Goal: Information Seeking & Learning: Compare options

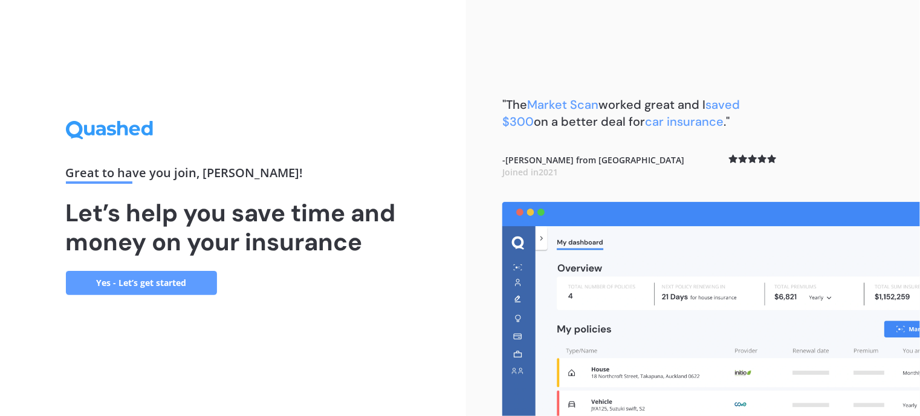
click at [157, 278] on link "Yes - Let’s get started" at bounding box center [141, 283] width 151 height 24
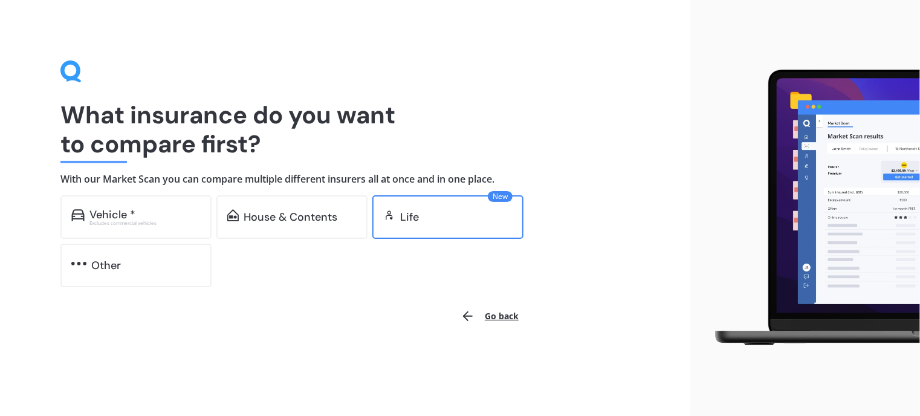
click at [413, 218] on div "Life" at bounding box center [409, 217] width 19 height 12
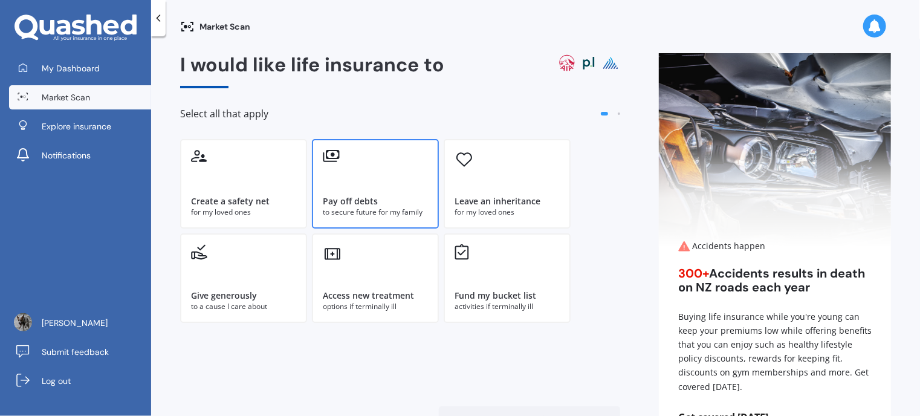
click at [375, 192] on div "Pay off debts to secure future for my family" at bounding box center [375, 183] width 127 height 89
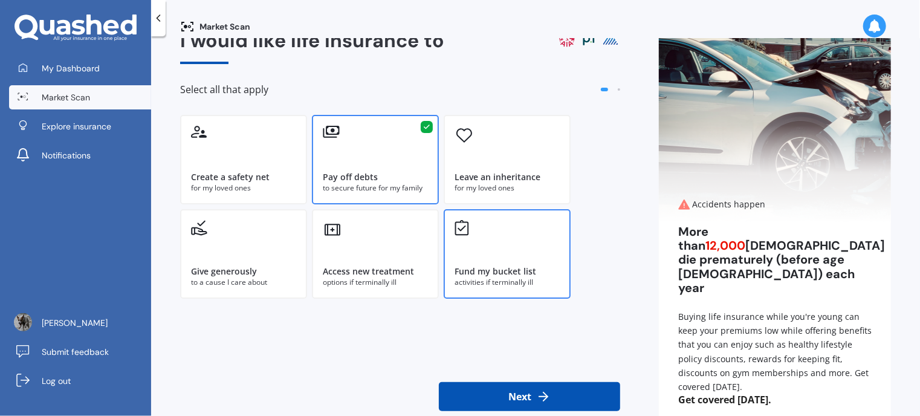
scroll to position [58, 0]
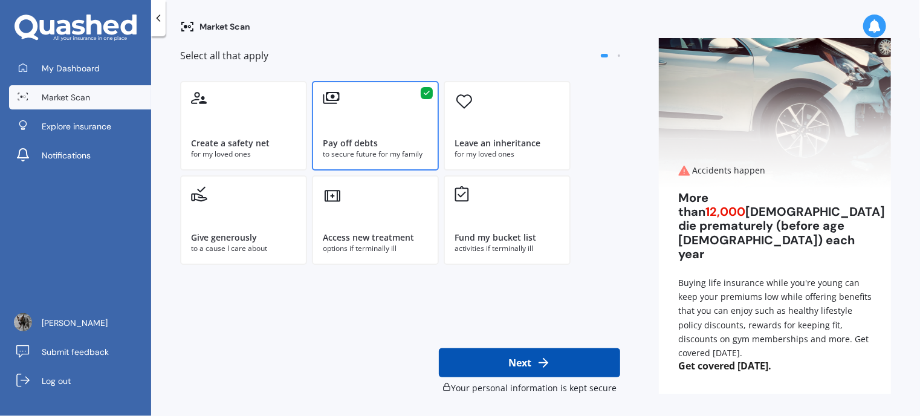
click at [522, 363] on button "Next" at bounding box center [529, 362] width 181 height 29
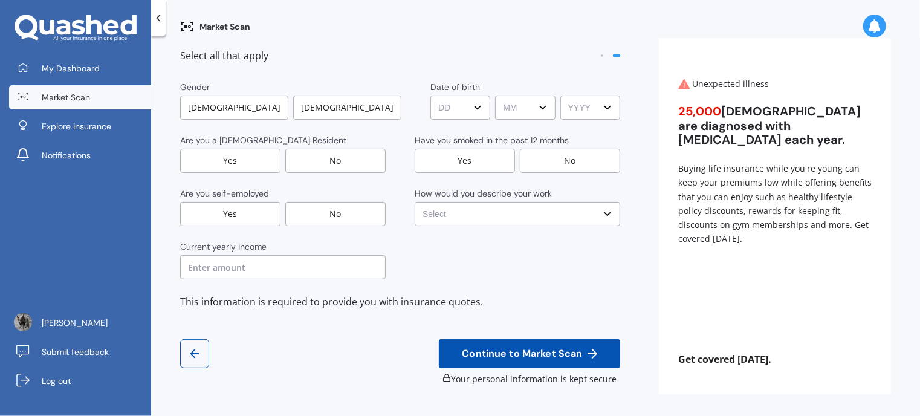
scroll to position [0, 0]
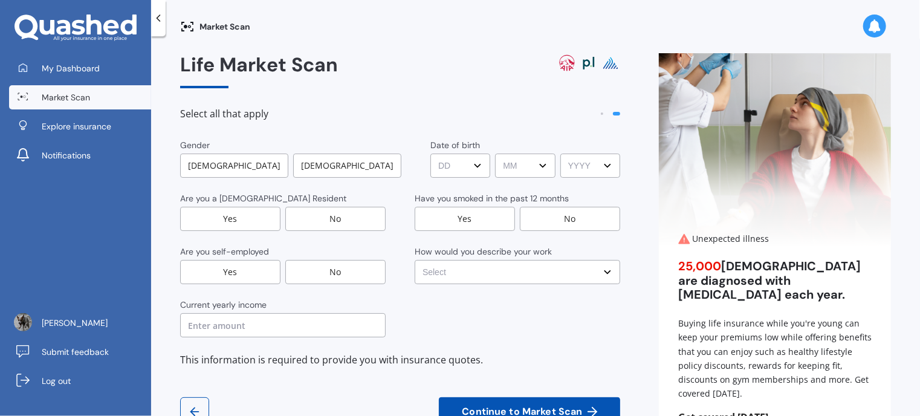
click at [232, 166] on div "[DEMOGRAPHIC_DATA]" at bounding box center [234, 165] width 108 height 24
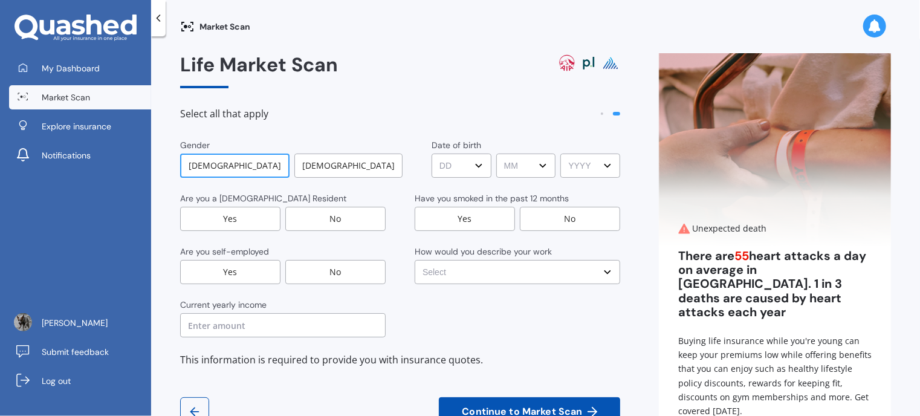
click at [459, 169] on select "DD DD 01 02 03 04 05 06 07 08 09 10 11 12 13 14 15 16 17 18 19 20 21 22 23 24 2…" at bounding box center [461, 165] width 60 height 24
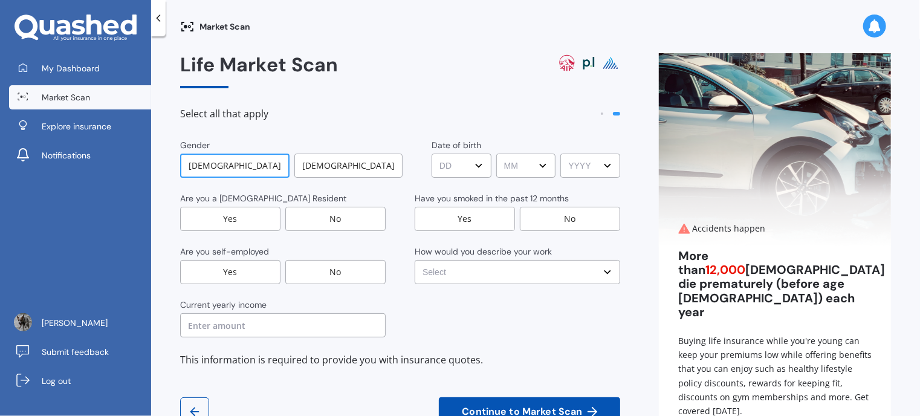
select select "22"
click at [431, 153] on select "DD DD 01 02 03 04 05 06 07 08 09 10 11 12 13 14 15 16 17 18 19 20 21 22 23 24 2…" at bounding box center [461, 165] width 60 height 24
click at [513, 161] on select "MM MM 01 02 03 04 05 06 07 08 09 10 11 12" at bounding box center [526, 165] width 60 height 24
select select "04"
click at [496, 153] on select "MM MM 01 02 03 04 05 06 07 08 09 10 11 12" at bounding box center [526, 165] width 60 height 24
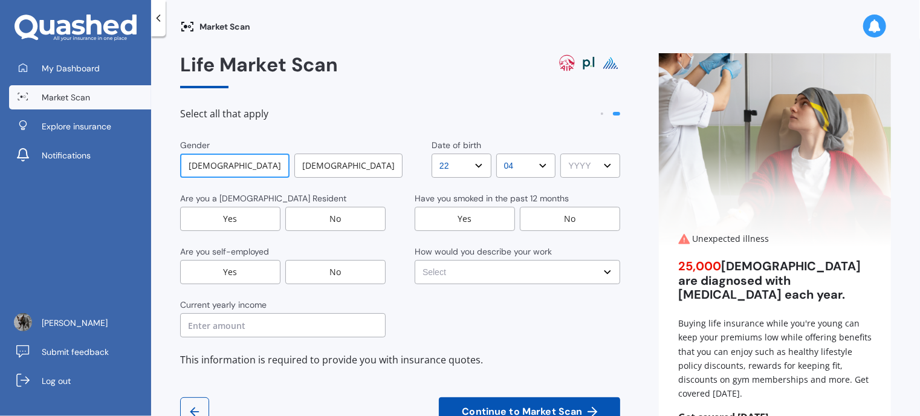
click at [565, 164] on select "YYYY YYYY 2009 2008 2007 2006 2005 2004 2003 2002 2001 2000 1999 1998 1997 1996…" at bounding box center [590, 165] width 60 height 24
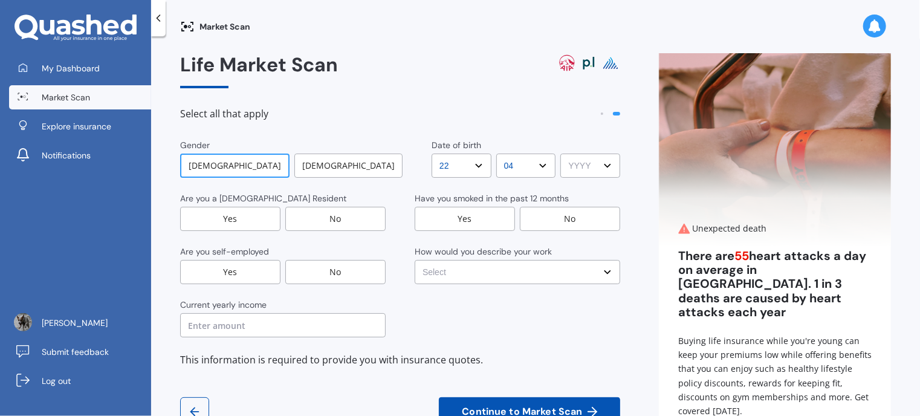
select select "1959"
click at [560, 153] on select "YYYY YYYY 2009 2008 2007 2006 2005 2004 2003 2002 2001 2000 1999 1998 1997 1996…" at bounding box center [590, 165] width 60 height 24
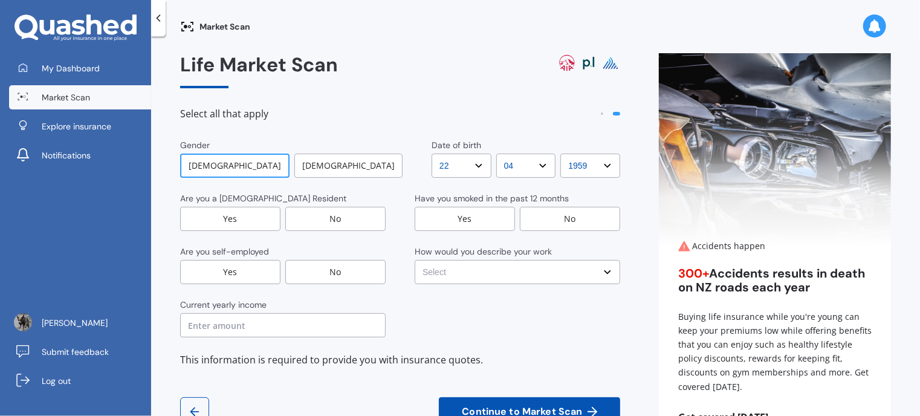
click at [254, 222] on div "Yes" at bounding box center [230, 219] width 100 height 24
click at [539, 223] on div "No" at bounding box center [570, 219] width 100 height 24
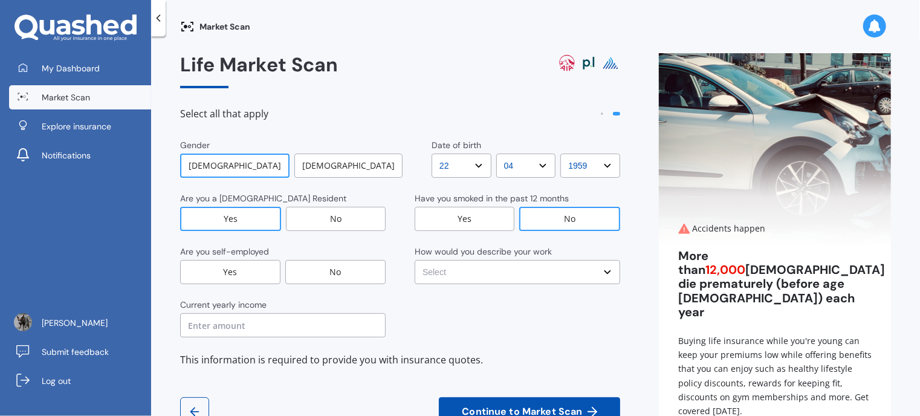
click at [323, 273] on div "No" at bounding box center [335, 272] width 100 height 24
click at [489, 274] on select "Select No manual work e.g. lawyer, consultant, engineer Light manual work [PERS…" at bounding box center [517, 272] width 205 height 24
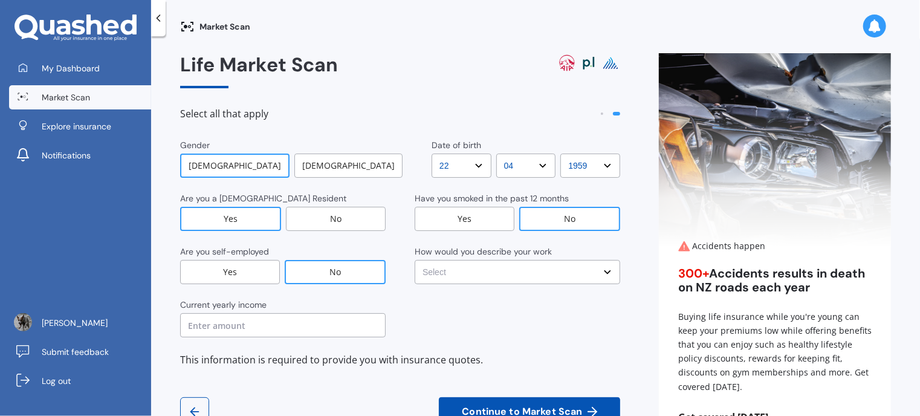
select select "Working less than 20 hours a week or unemployed"
click at [415, 260] on select "Select No manual work e.g. lawyer, consultant, engineer Light manual work [PERS…" at bounding box center [517, 272] width 205 height 24
click at [250, 324] on input "text" at bounding box center [282, 325] width 205 height 24
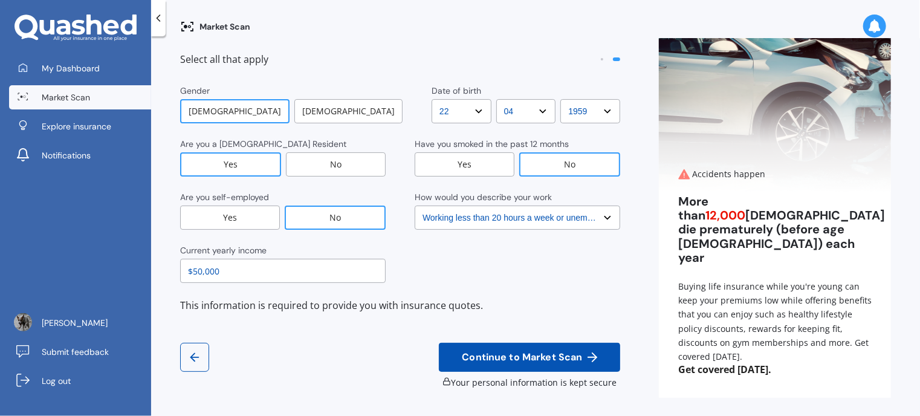
scroll to position [58, 0]
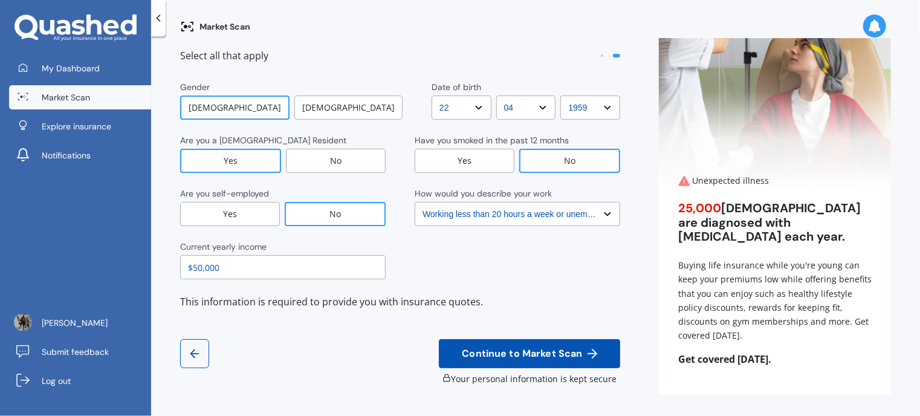
type input "$50,000"
click at [541, 353] on span "Continue to Market Scan" at bounding box center [521, 353] width 125 height 11
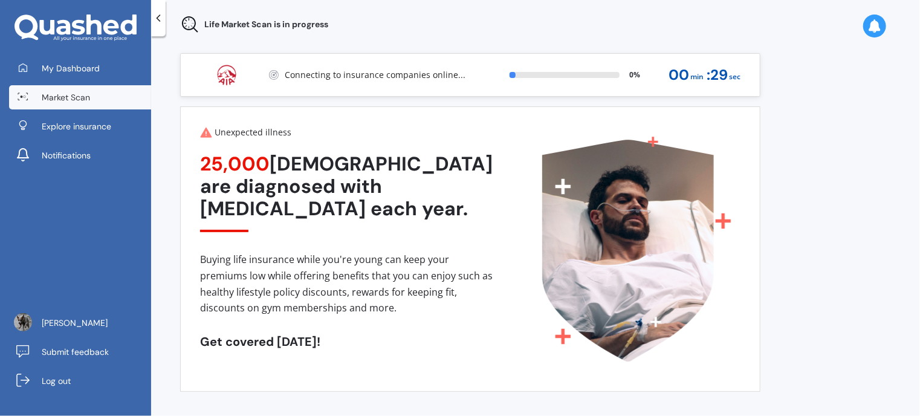
scroll to position [0, 0]
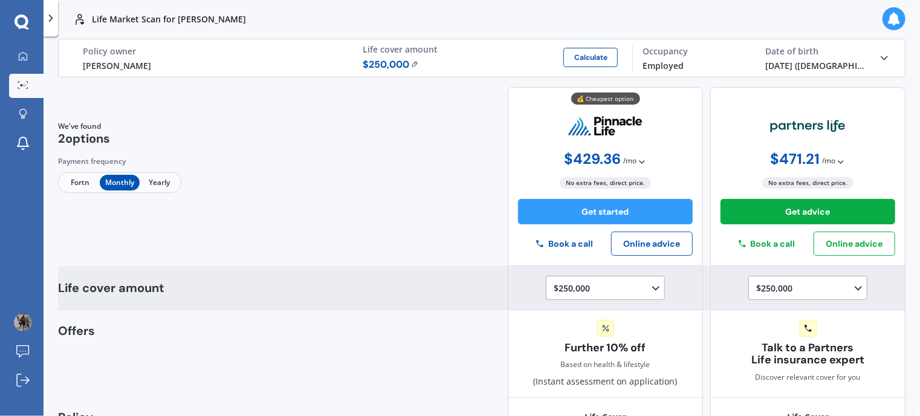
click at [650, 285] on icon at bounding box center [656, 288] width 12 height 12
click at [589, 352] on span "$200,000" at bounding box center [582, 354] width 36 height 11
click at [648, 281] on div "$200,000 $100,000 $150,000 $200,000 $250,000 $300,000 $350,000 $400,000 $500,00…" at bounding box center [607, 288] width 108 height 15
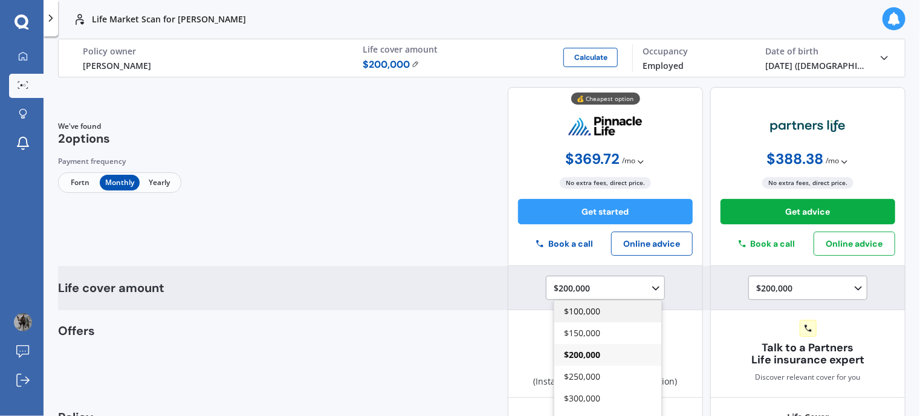
click at [595, 310] on div "$100,000" at bounding box center [607, 311] width 107 height 22
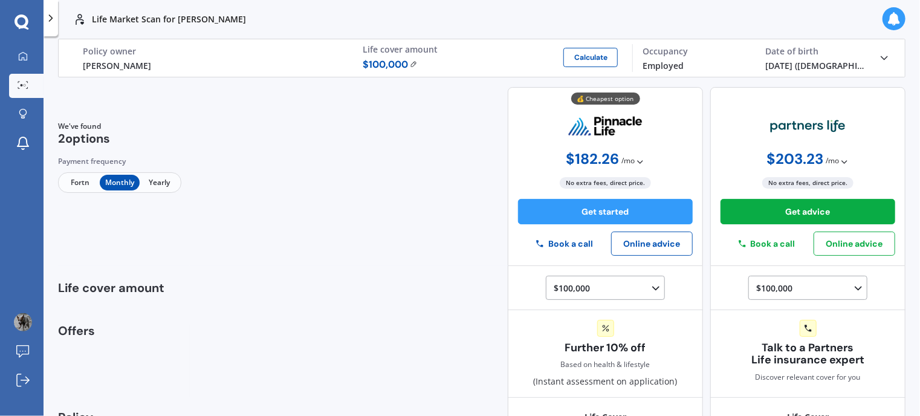
click at [30, 18] on div at bounding box center [22, 23] width 44 height 16
click at [19, 57] on icon at bounding box center [23, 55] width 8 height 8
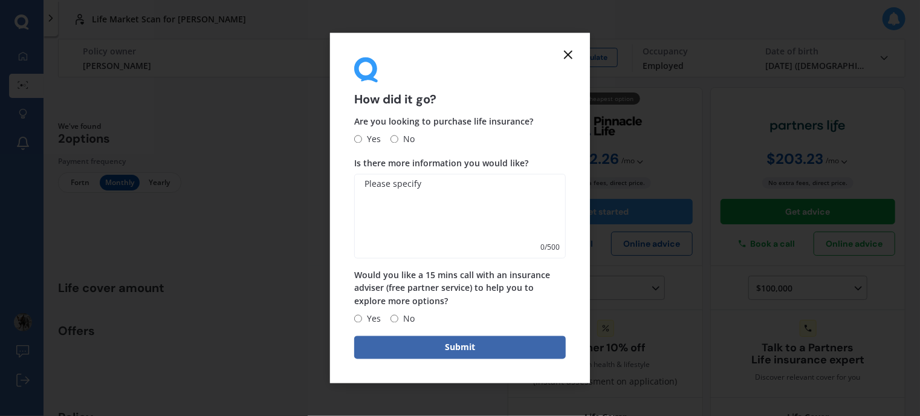
click at [397, 140] on input "No" at bounding box center [394, 139] width 8 height 8
radio input "true"
click at [393, 321] on input "No" at bounding box center [394, 319] width 8 height 8
radio input "true"
click at [474, 347] on button "Submit" at bounding box center [459, 346] width 211 height 23
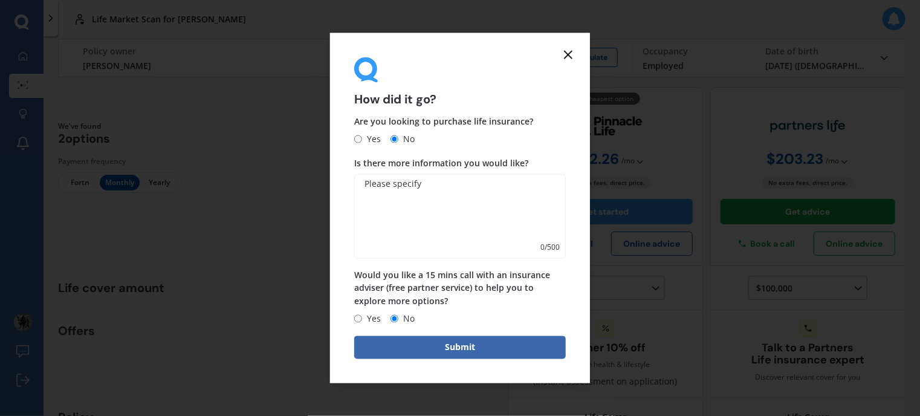
click at [444, 195] on textarea "Is there more information you would like?" at bounding box center [459, 216] width 211 height 85
type textarea "no"
click at [474, 347] on button "Submit" at bounding box center [459, 346] width 211 height 23
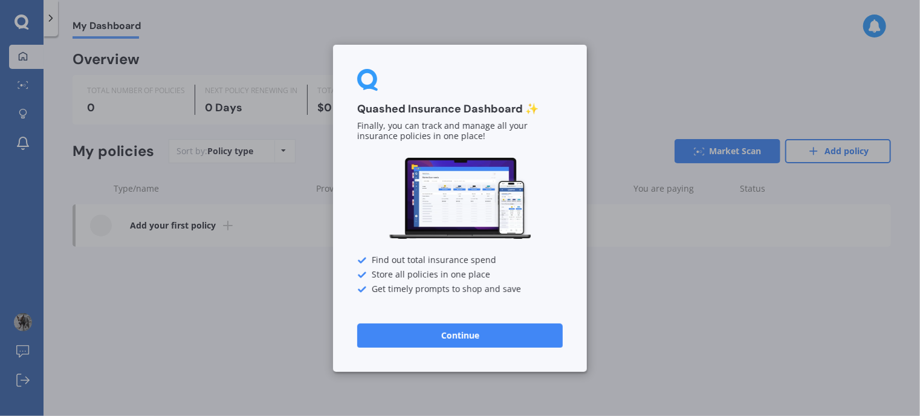
click at [481, 333] on button "Continue" at bounding box center [459, 335] width 205 height 24
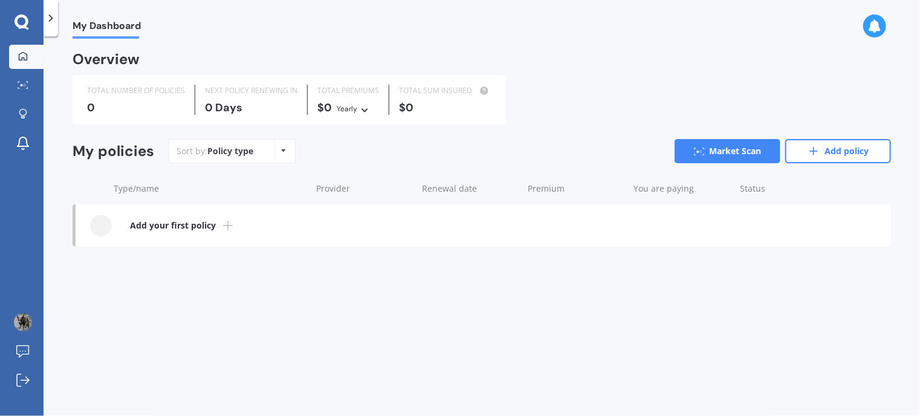
click at [190, 224] on b "Add your first policy" at bounding box center [173, 225] width 86 height 12
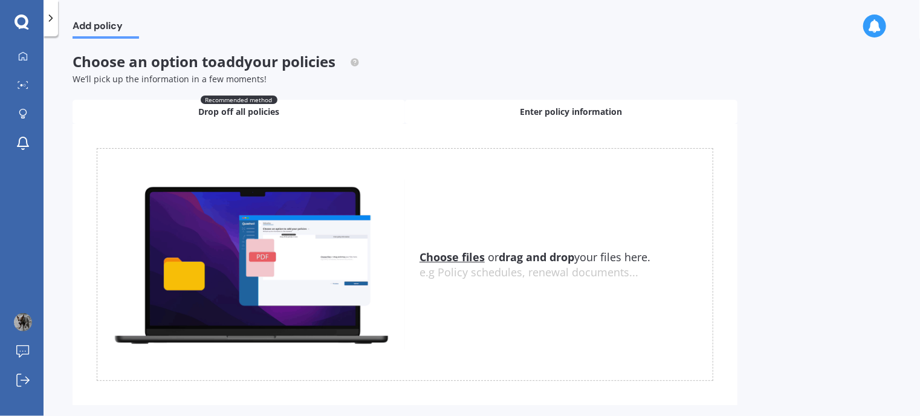
click at [553, 109] on span "Enter policy information" at bounding box center [571, 112] width 102 height 12
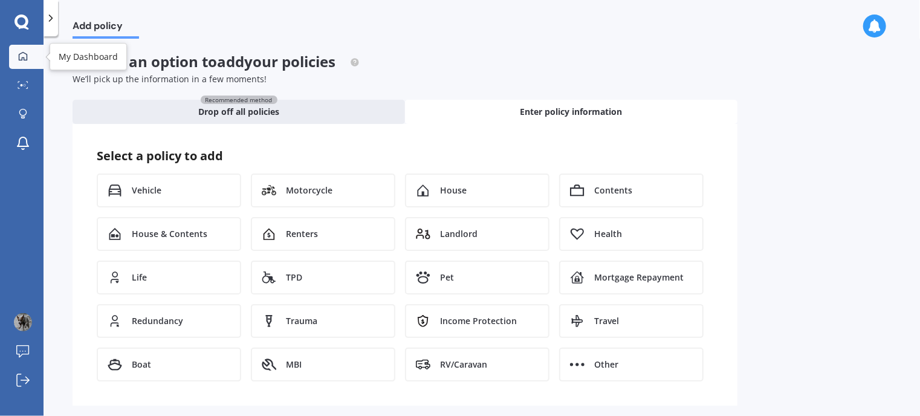
click at [27, 58] on icon at bounding box center [23, 55] width 8 height 8
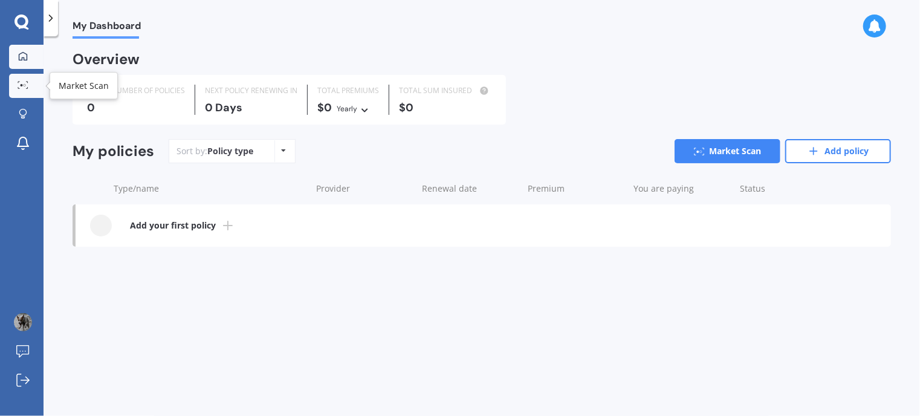
click at [23, 83] on icon at bounding box center [23, 85] width 11 height 8
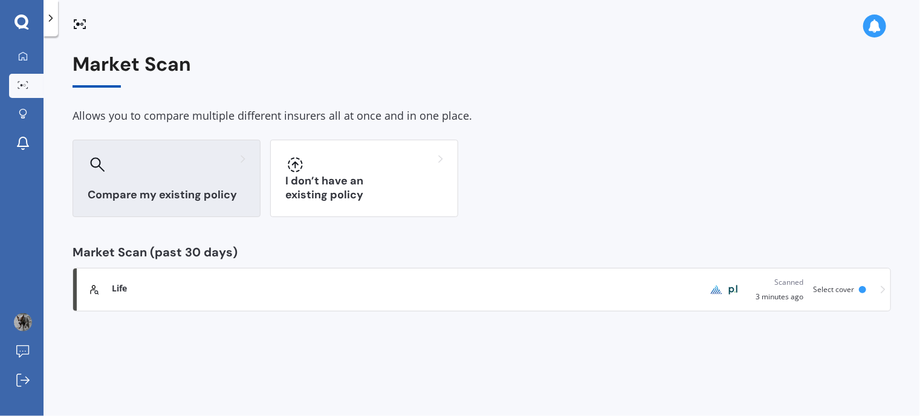
click at [157, 188] on h3 "Compare my existing policy" at bounding box center [167, 195] width 158 height 14
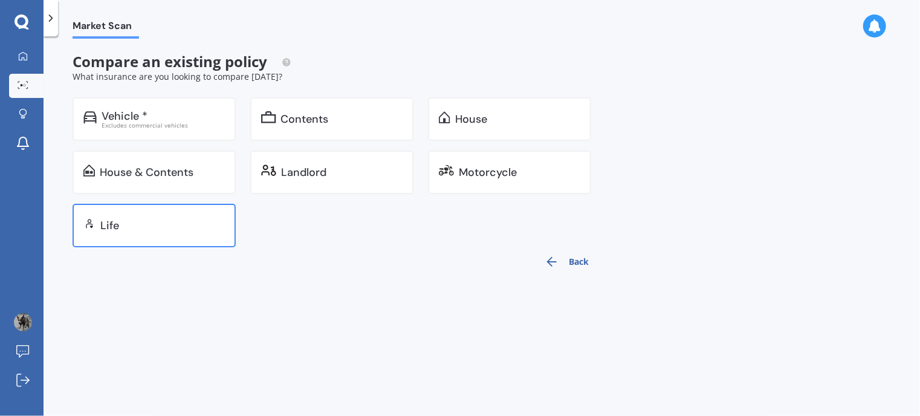
click at [132, 226] on div "Life" at bounding box center [162, 225] width 124 height 12
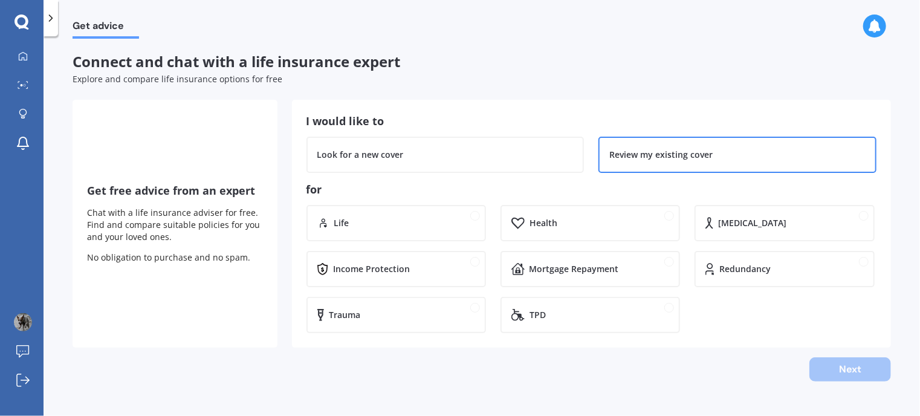
click at [680, 152] on div "Review my existing cover" at bounding box center [660, 155] width 103 height 12
click at [390, 218] on div "Life" at bounding box center [404, 223] width 141 height 12
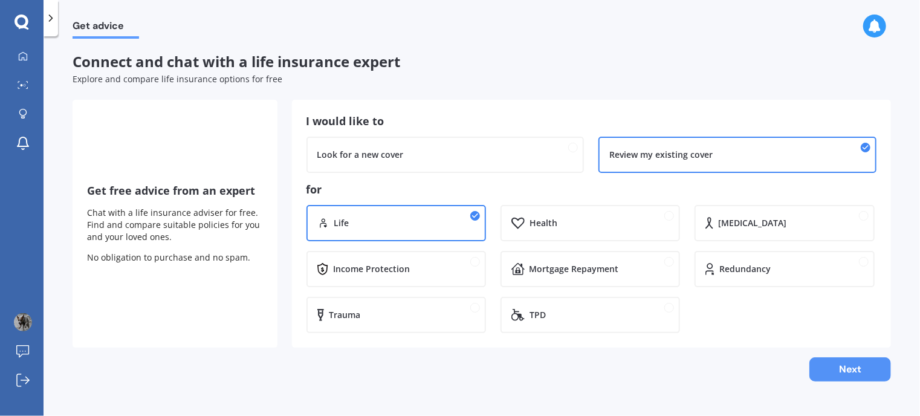
click at [842, 371] on button "Next" at bounding box center [850, 369] width 82 height 24
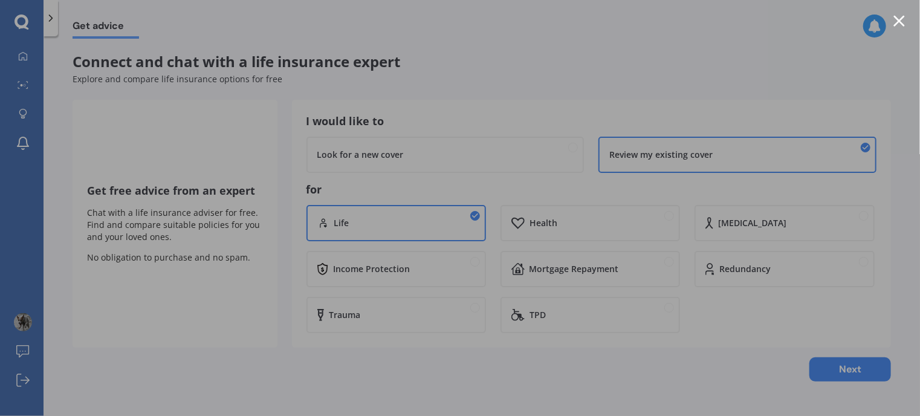
click at [839, 117] on div at bounding box center [460, 208] width 920 height 416
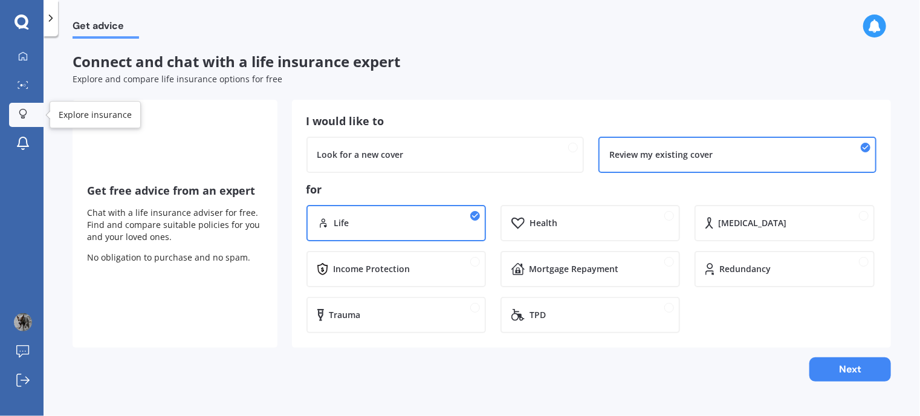
click at [19, 114] on icon at bounding box center [22, 112] width 7 height 7
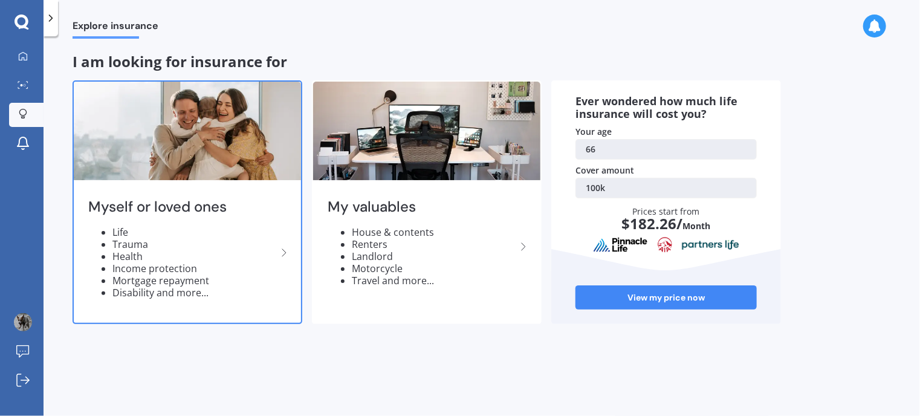
click at [120, 230] on li "Life" at bounding box center [194, 232] width 164 height 12
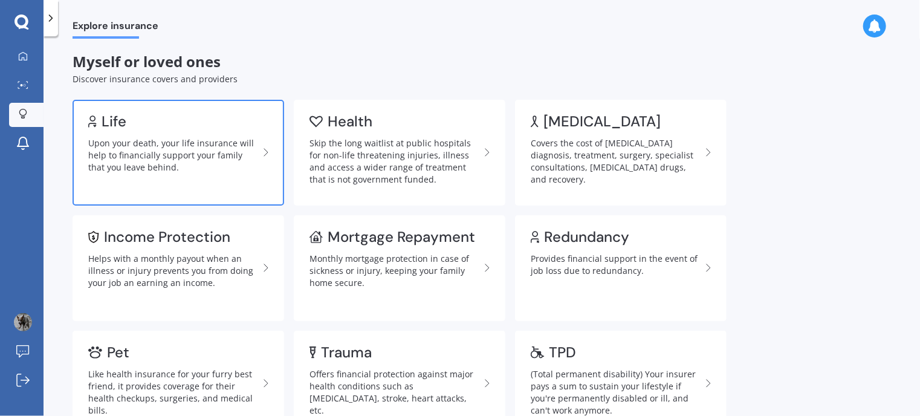
click at [180, 163] on div "Upon your death, your life insurance will help to financially support your fami…" at bounding box center [173, 155] width 170 height 36
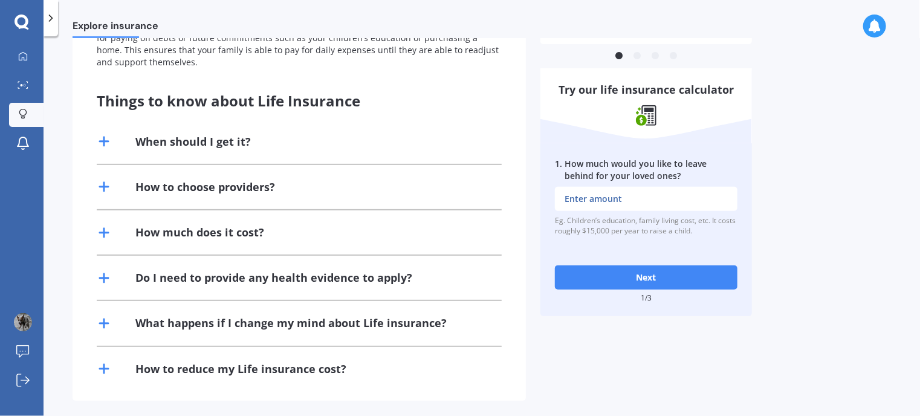
scroll to position [242, 0]
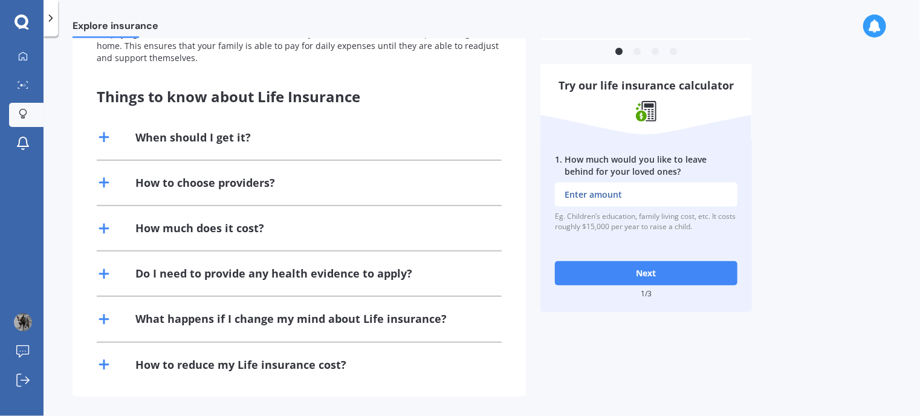
click at [287, 361] on div "How to reduce my Life insurance cost?" at bounding box center [240, 364] width 211 height 15
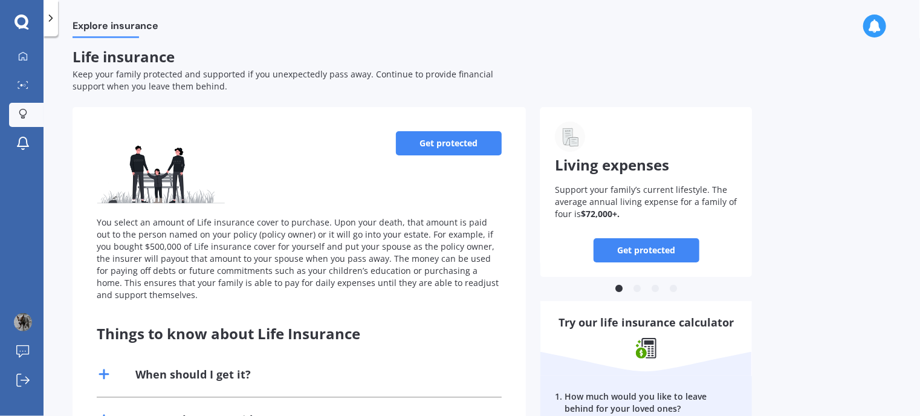
scroll to position [0, 0]
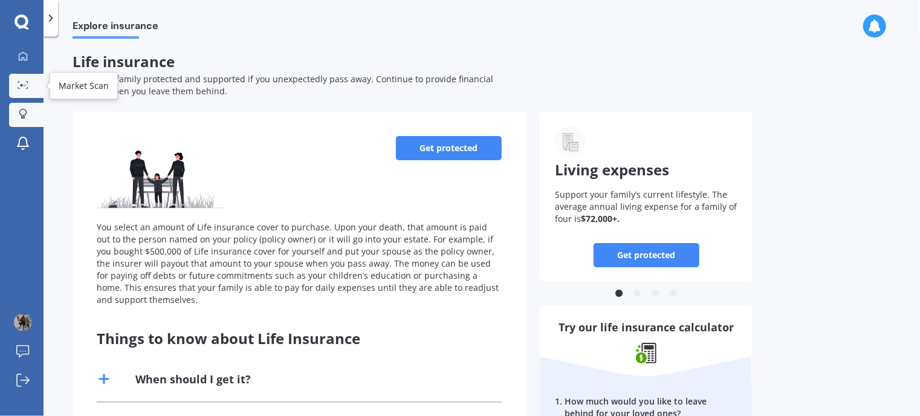
click at [21, 83] on icon at bounding box center [23, 85] width 11 height 8
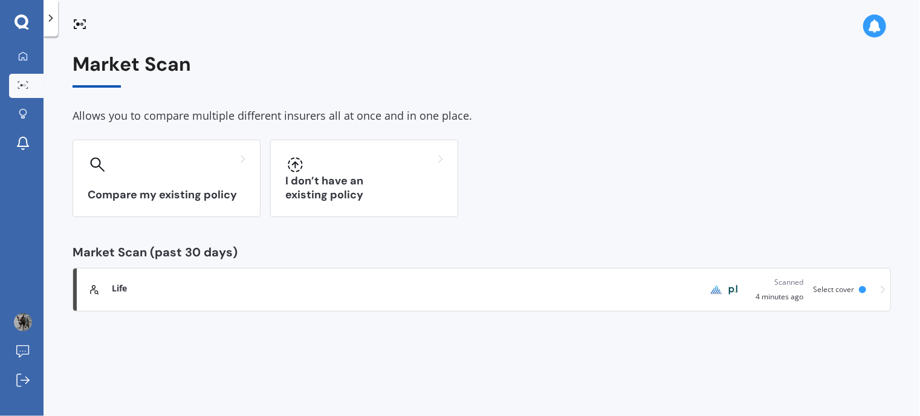
click at [138, 283] on div "Life" at bounding box center [384, 288] width 545 height 12
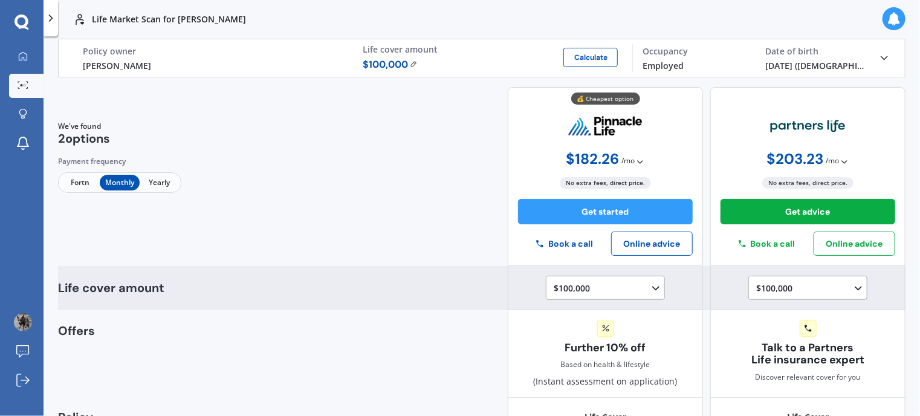
click at [639, 288] on div "$100,000 $100,000 $150,000 $200,000 $250,000 $300,000 $350,000 $400,000 $500,00…" at bounding box center [607, 288] width 108 height 15
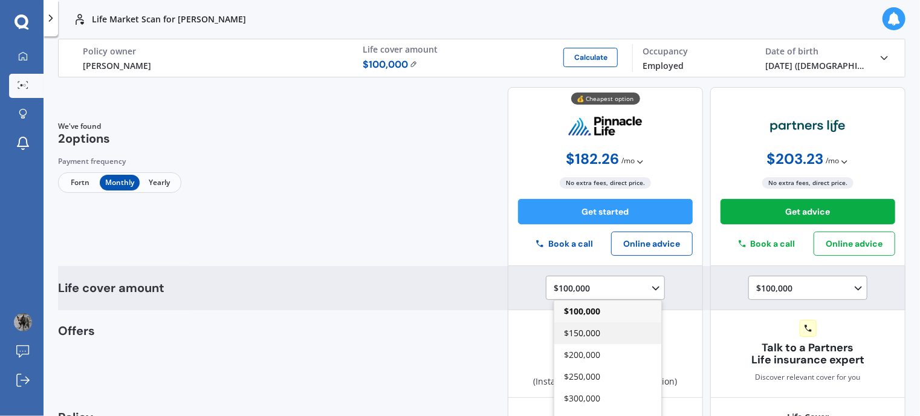
click at [588, 334] on span "$150,000" at bounding box center [582, 332] width 36 height 11
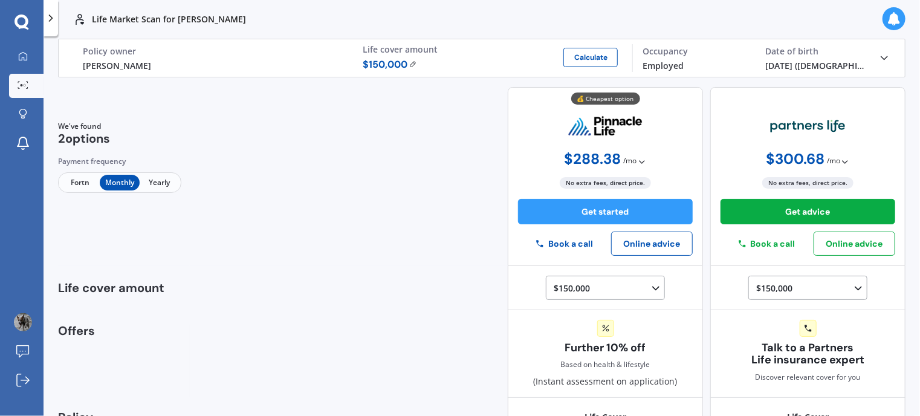
click at [878, 56] on icon at bounding box center [884, 58] width 12 height 12
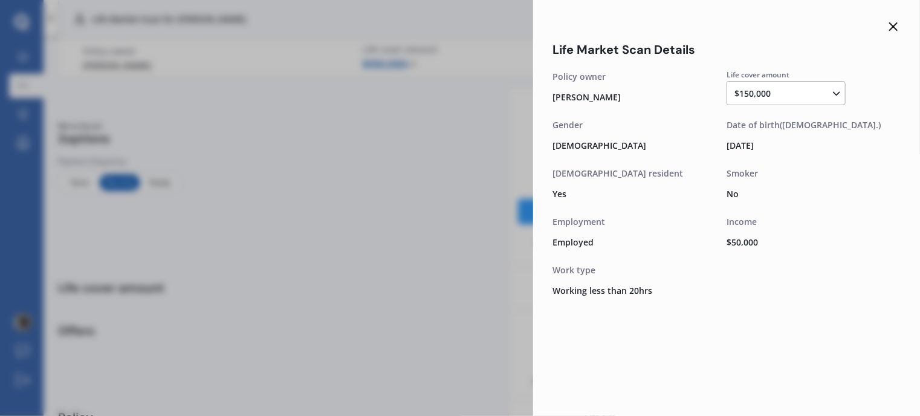
click at [892, 31] on icon at bounding box center [893, 26] width 15 height 15
